Goal: Task Accomplishment & Management: Manage account settings

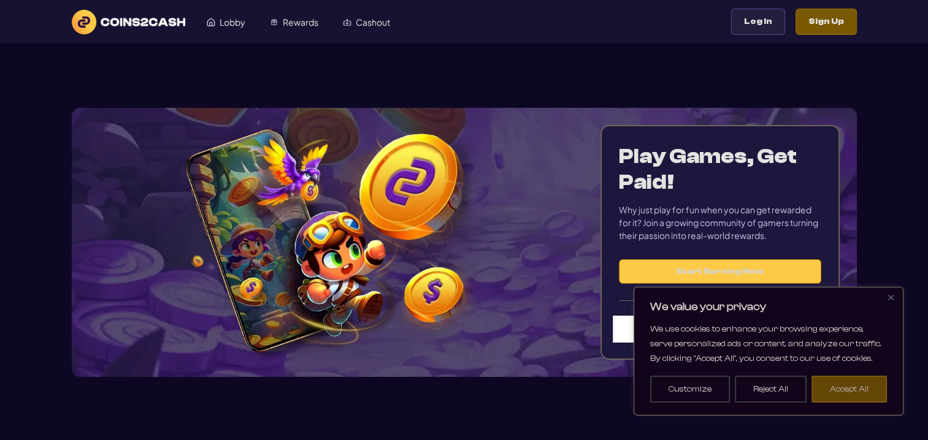
click at [860, 387] on button "Accept All" at bounding box center [848, 389] width 75 height 27
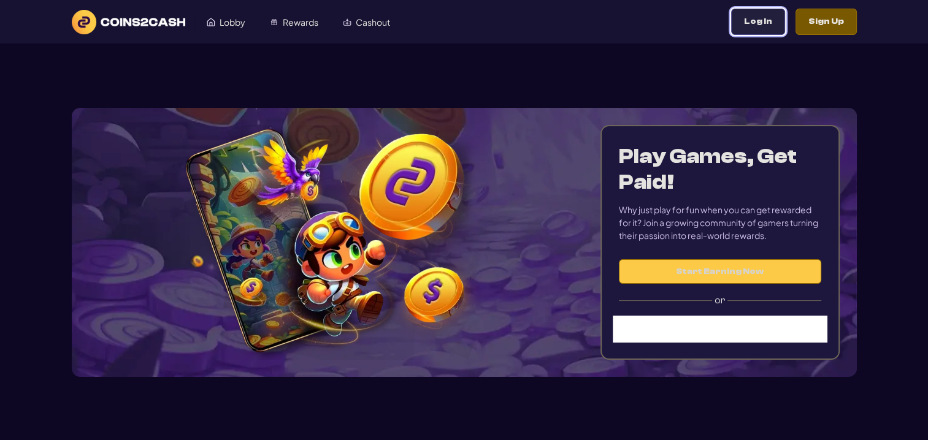
click at [766, 25] on button "Log In" at bounding box center [758, 22] width 54 height 26
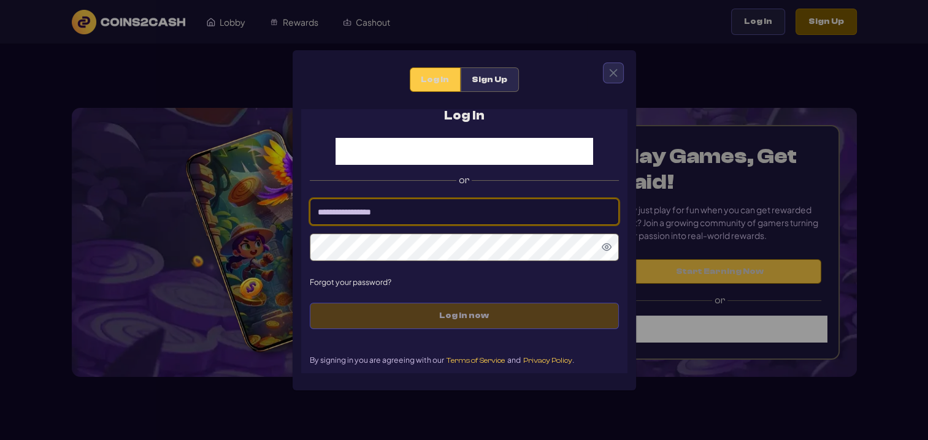
click at [395, 211] on input at bounding box center [464, 212] width 309 height 26
type input "*********"
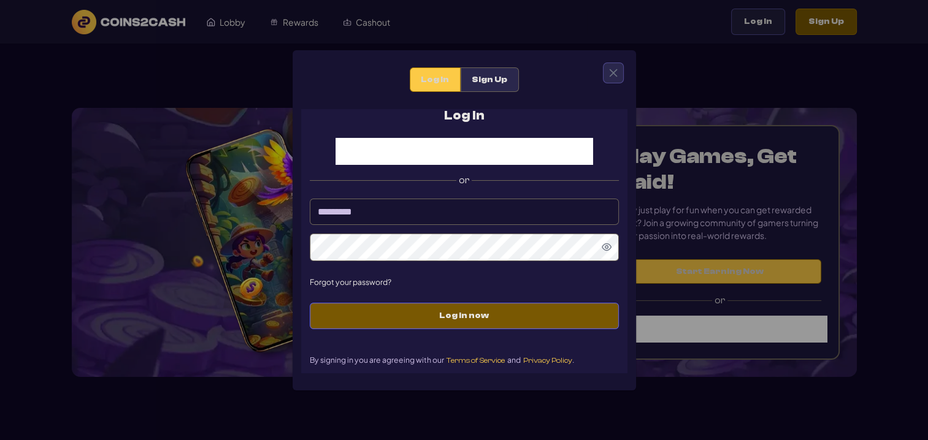
click at [610, 255] on span at bounding box center [606, 248] width 10 height 13
click at [605, 251] on icon "Show Password" at bounding box center [606, 247] width 10 height 10
click at [605, 251] on icon "Hide Password" at bounding box center [606, 247] width 10 height 10
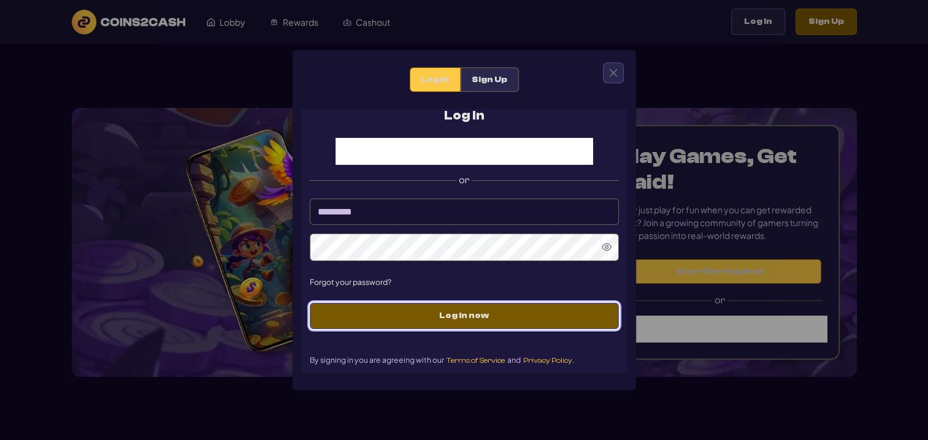
click at [455, 321] on span "Log in now" at bounding box center [463, 316] width 283 height 10
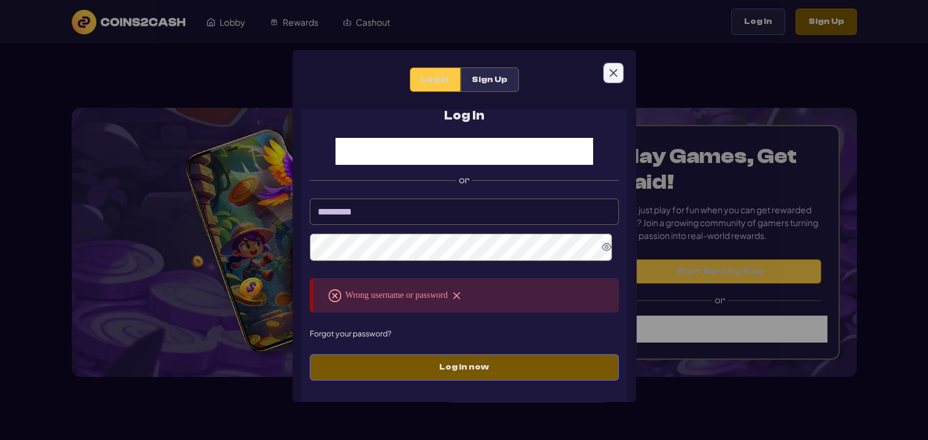
click at [608, 78] on button "Close" at bounding box center [613, 73] width 20 height 20
